Goal: Information Seeking & Learning: Learn about a topic

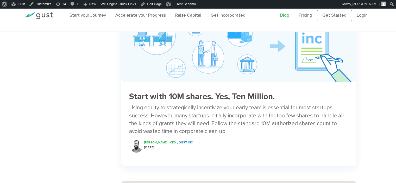
scroll to position [420, 0]
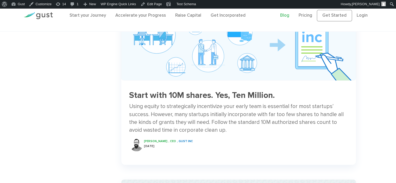
click at [217, 100] on h3 "Start with 10M shares. Yes, Ten Million." at bounding box center [238, 95] width 219 height 9
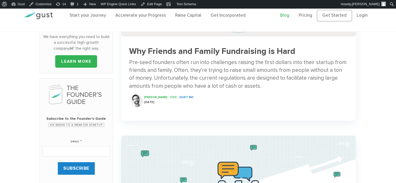
scroll to position [125, 0]
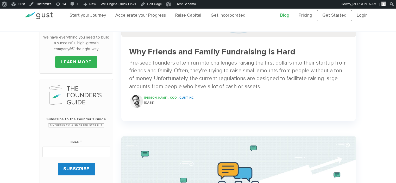
click at [211, 90] on div "Pre-seed founders often run into challenges raising the first dollars into thei…" at bounding box center [238, 75] width 219 height 32
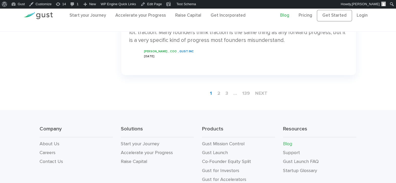
scroll to position [889, 0]
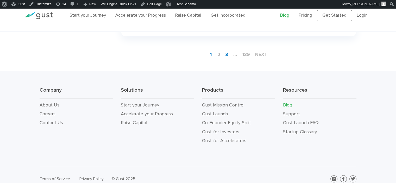
click at [226, 50] on link "3" at bounding box center [226, 55] width 7 height 10
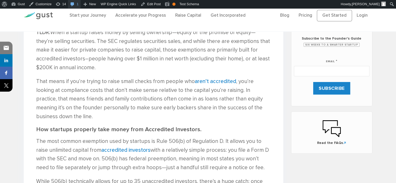
scroll to position [331, 0]
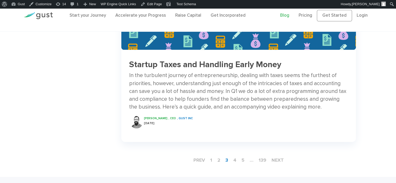
scroll to position [796, 0]
click at [191, 74] on div "In the turbulent journey of entrepreneurship, dealing with taxes seems the furt…" at bounding box center [238, 90] width 219 height 39
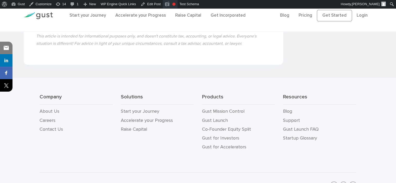
scroll to position [992, 0]
